Goal: Task Accomplishment & Management: Manage account settings

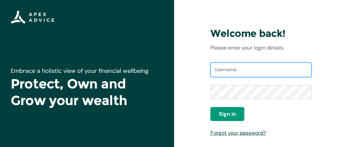
click at [231, 73] on input "Username" at bounding box center [261, 70] width 101 height 15
type input "[EMAIL_ADDRESS][DOMAIN_NAME]"
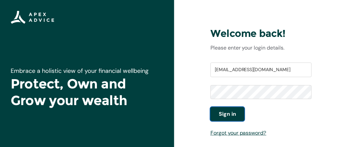
click at [235, 110] on span "Sign in" at bounding box center [227, 114] width 17 height 8
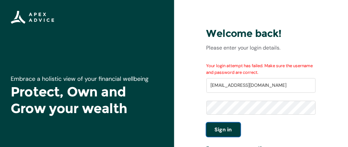
click at [235, 129] on button "Sign in" at bounding box center [224, 130] width 34 height 14
click at [223, 132] on span "Sign in" at bounding box center [223, 130] width 17 height 8
click at [227, 128] on span "Sign in" at bounding box center [223, 130] width 17 height 8
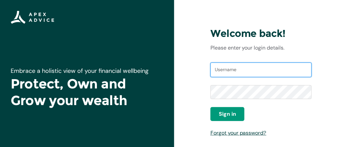
click at [223, 68] on input "Username" at bounding box center [261, 70] width 101 height 15
type input "l"
type input "[EMAIL_ADDRESS][DOMAIN_NAME]"
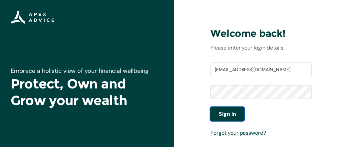
click at [224, 115] on span "Sign in" at bounding box center [227, 114] width 17 height 8
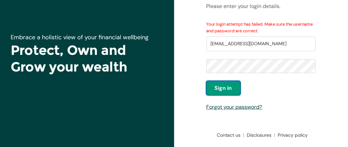
scroll to position [42, 0]
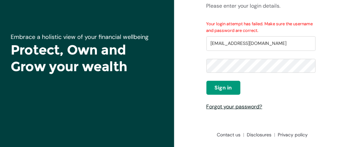
click at [254, 106] on link "Forgot your password?" at bounding box center [235, 106] width 56 height 7
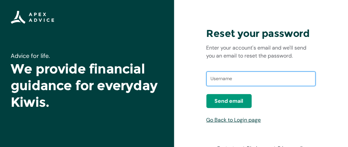
click at [246, 82] on input "text" at bounding box center [261, 79] width 109 height 15
type input "[EMAIL_ADDRESS][DOMAIN_NAME]"
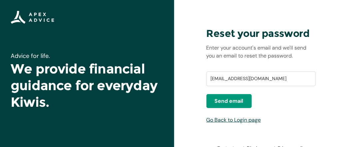
click at [241, 93] on div "[EMAIL_ADDRESS][DOMAIN_NAME]" at bounding box center [261, 83] width 109 height 24
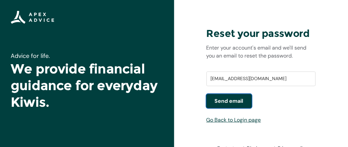
click at [242, 101] on span "Send email" at bounding box center [229, 101] width 29 height 8
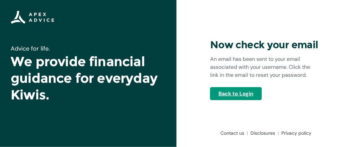
click at [221, 95] on link "Back to Login" at bounding box center [236, 93] width 52 height 13
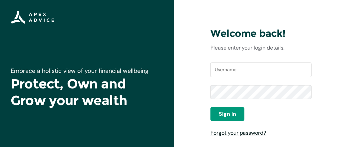
click at [245, 133] on link "Forgot your password?" at bounding box center [239, 133] width 56 height 7
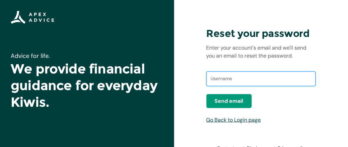
click at [253, 78] on input "text" at bounding box center [261, 79] width 109 height 15
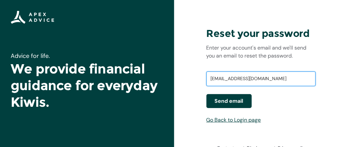
type input "[EMAIL_ADDRESS][DOMAIN_NAME]"
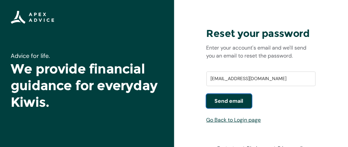
click at [244, 101] on button "Send email" at bounding box center [229, 101] width 45 height 14
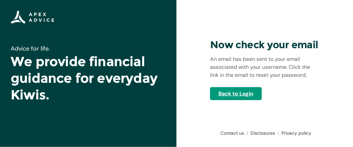
click at [234, 96] on link "Back to Login" at bounding box center [236, 93] width 52 height 13
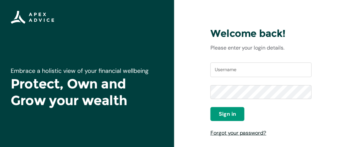
click at [246, 134] on link "Forgot your password?" at bounding box center [239, 133] width 56 height 7
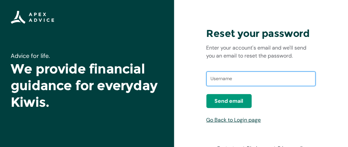
click at [235, 77] on input "text" at bounding box center [261, 79] width 109 height 15
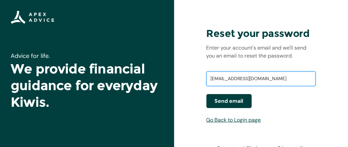
type input "[EMAIL_ADDRESS][DOMAIN_NAME]"
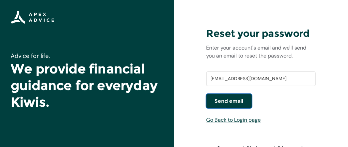
click at [238, 101] on span "Send email" at bounding box center [229, 101] width 29 height 8
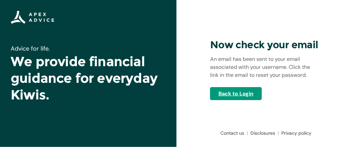
click at [220, 96] on link "Back to Login" at bounding box center [236, 93] width 52 height 13
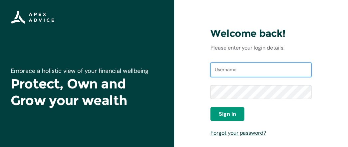
click at [233, 71] on input "Username" at bounding box center [261, 70] width 101 height 15
type input "l"
type input "Layane Veras"
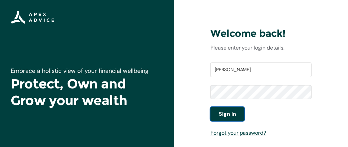
click at [231, 110] on span "Sign in" at bounding box center [227, 114] width 17 height 8
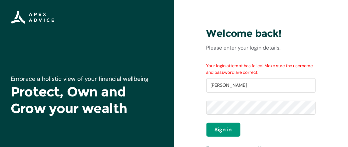
click at [275, 128] on div "Sign in" at bounding box center [261, 130] width 109 height 14
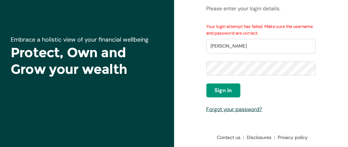
scroll to position [40, 0]
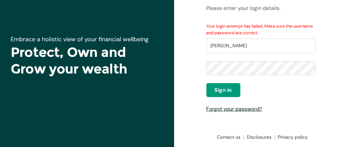
click at [254, 109] on link "Forgot your password?" at bounding box center [235, 109] width 56 height 7
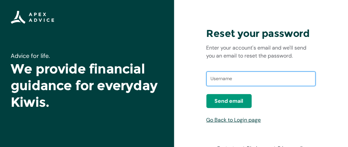
click at [248, 82] on input "text" at bounding box center [261, 79] width 109 height 15
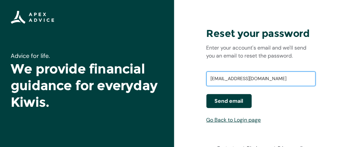
type input "laianephb@hotmail.com"
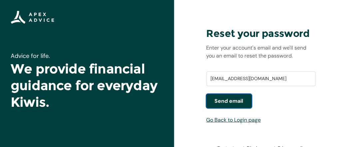
click at [236, 102] on span "Send email" at bounding box center [229, 101] width 29 height 8
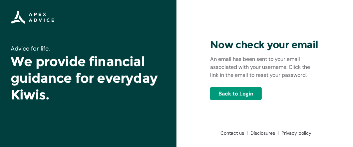
click at [249, 94] on link "Back to Login" at bounding box center [236, 93] width 52 height 13
